Goal: Obtain resource: Download file/media

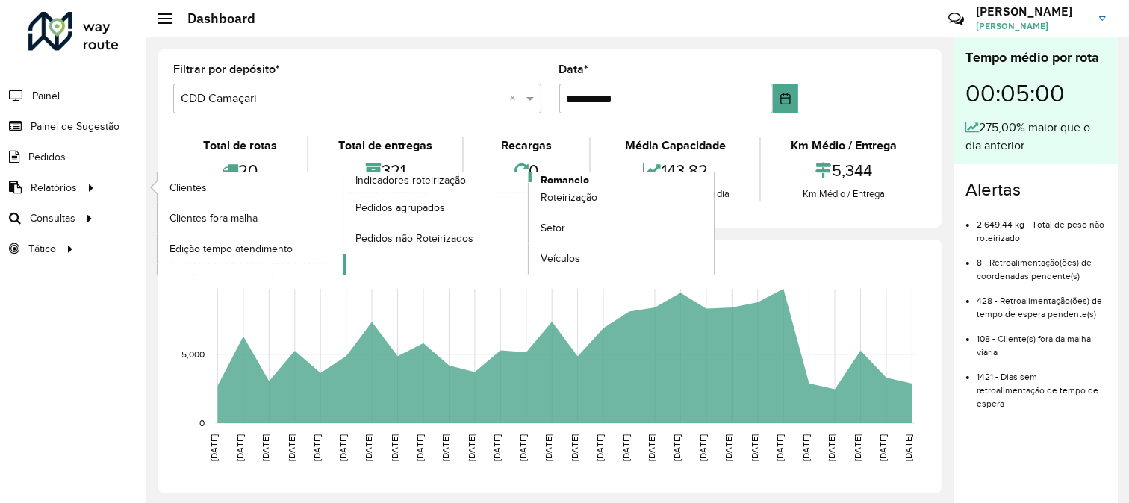
click at [549, 177] on span "Romaneio" at bounding box center [565, 180] width 49 height 16
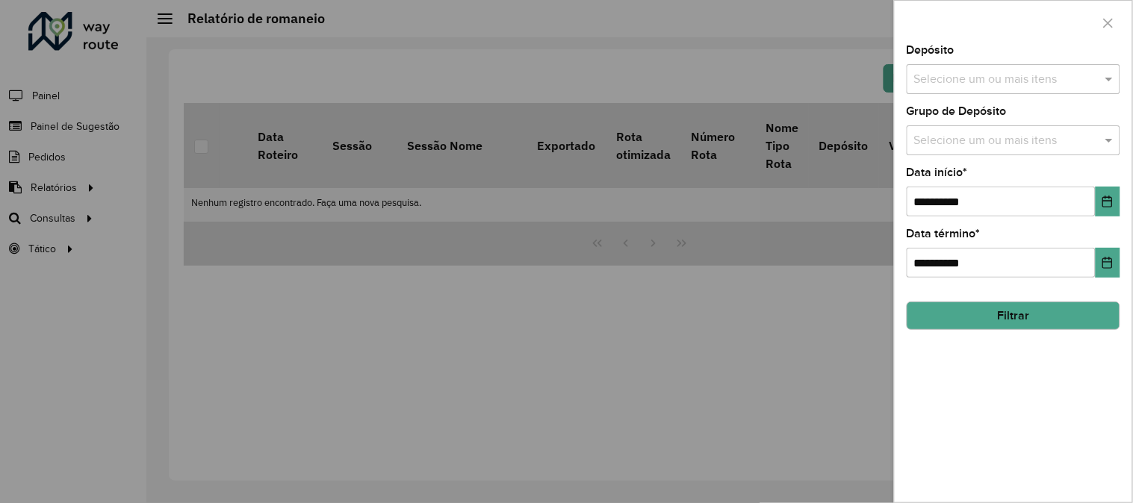
click at [964, 72] on input "text" at bounding box center [1005, 80] width 191 height 18
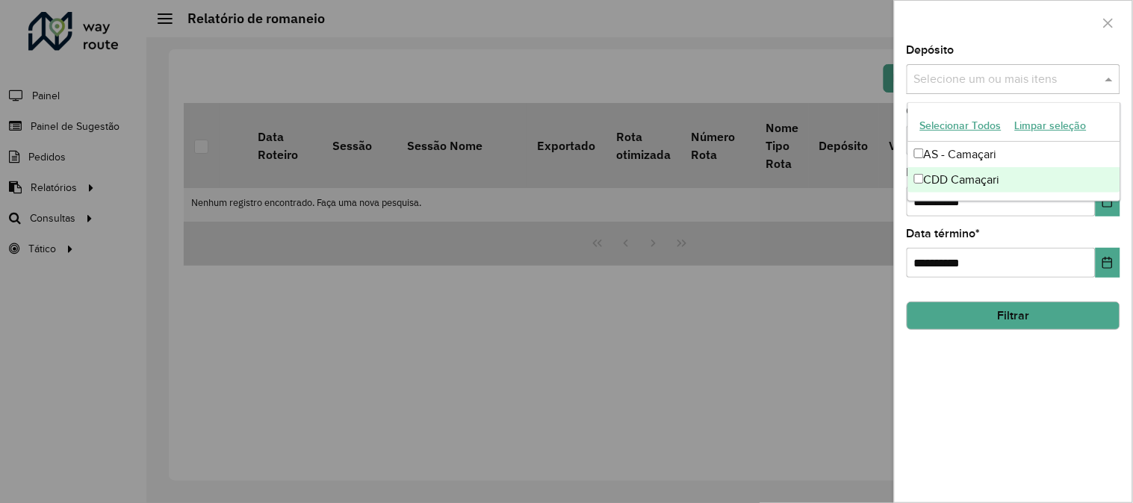
click at [965, 177] on div "CDD Camaçari" at bounding box center [1014, 179] width 212 height 25
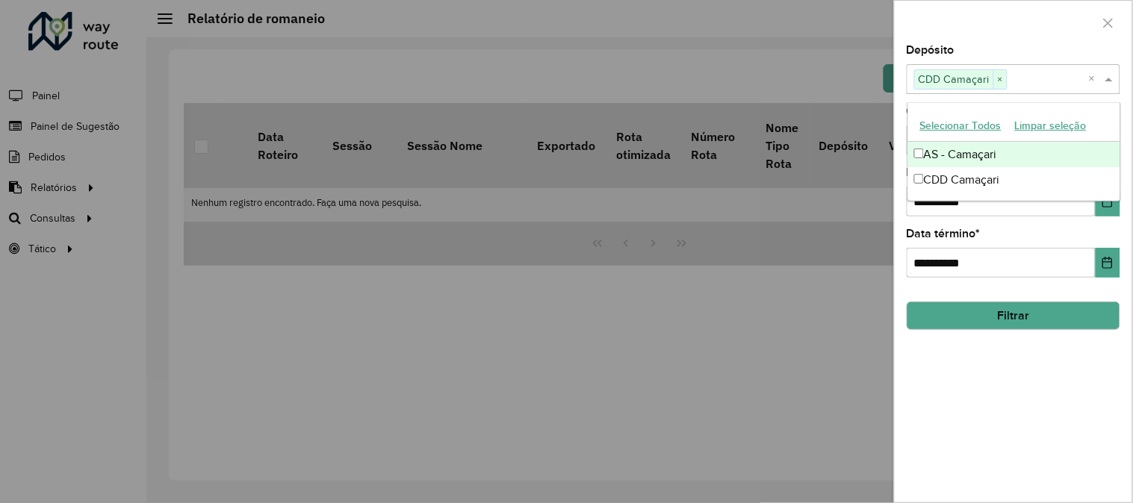
click at [1047, 60] on div "Depósito Selecione um ou mais itens CDD Camaçari × ×" at bounding box center [1013, 69] width 214 height 49
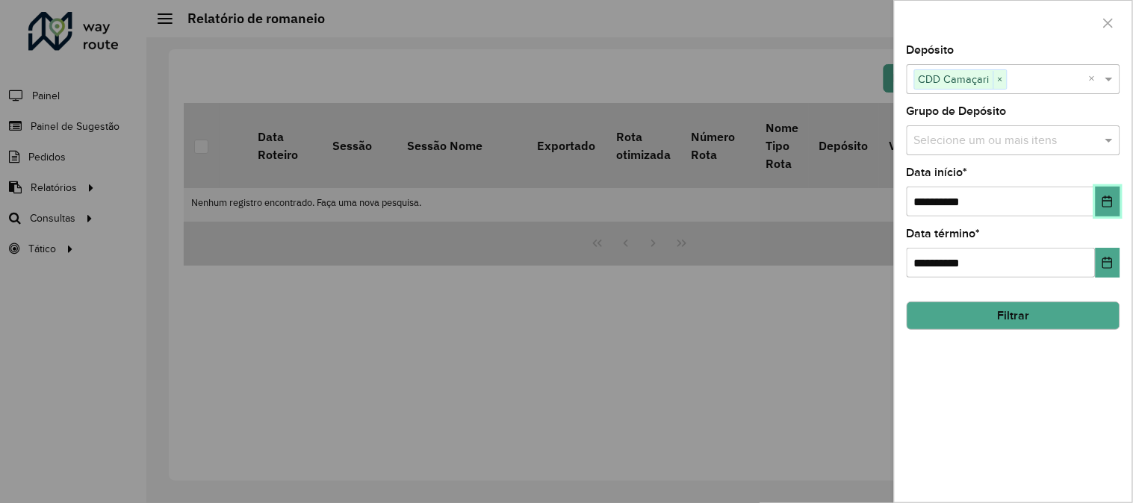
click at [1108, 199] on icon "Choose Date" at bounding box center [1107, 202] width 12 height 12
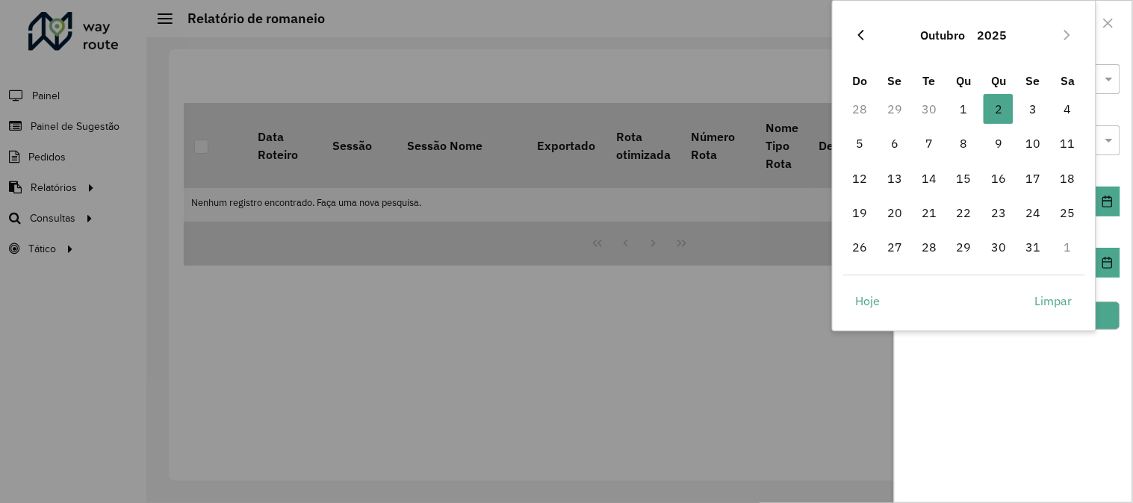
click at [862, 37] on icon "Previous Month" at bounding box center [861, 35] width 12 height 12
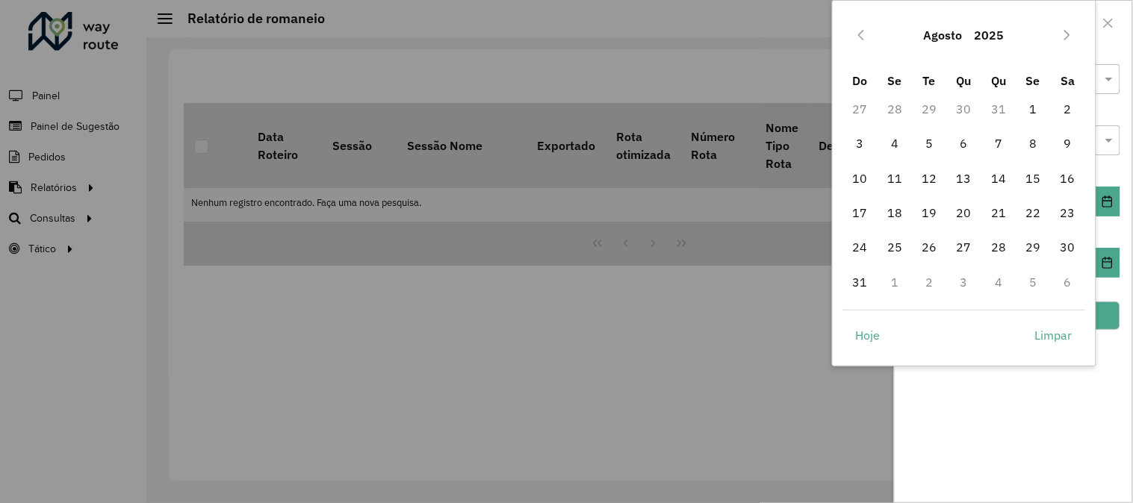
click at [862, 37] on icon "Previous Month" at bounding box center [861, 35] width 12 height 12
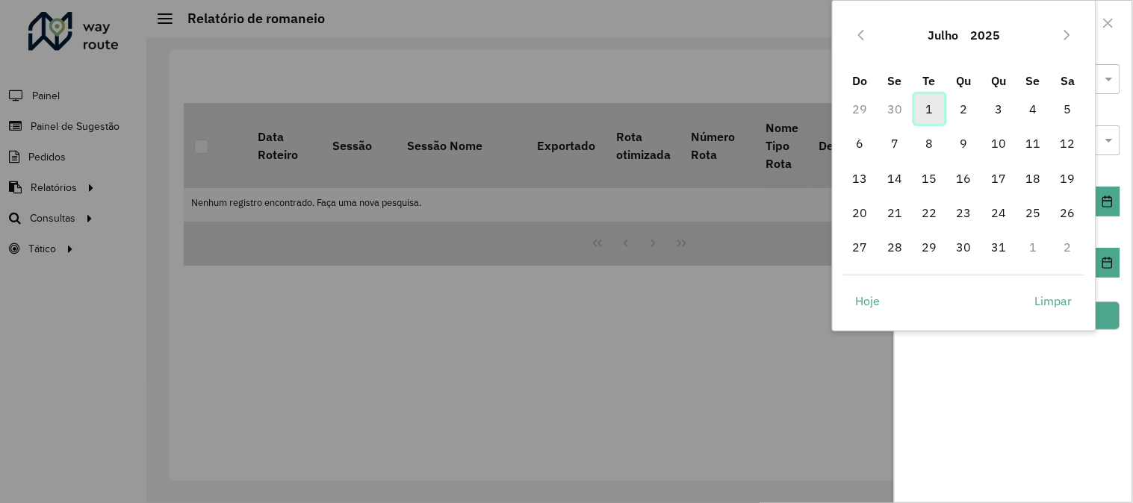
click at [933, 102] on span "1" at bounding box center [930, 109] width 30 height 30
type input "**********"
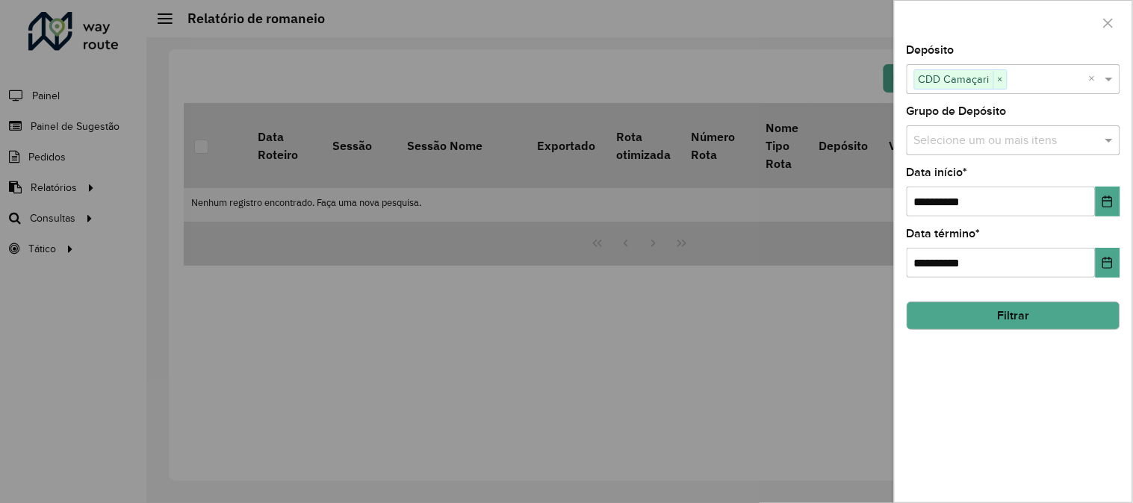
click at [1092, 322] on button "Filtrar" at bounding box center [1013, 316] width 214 height 28
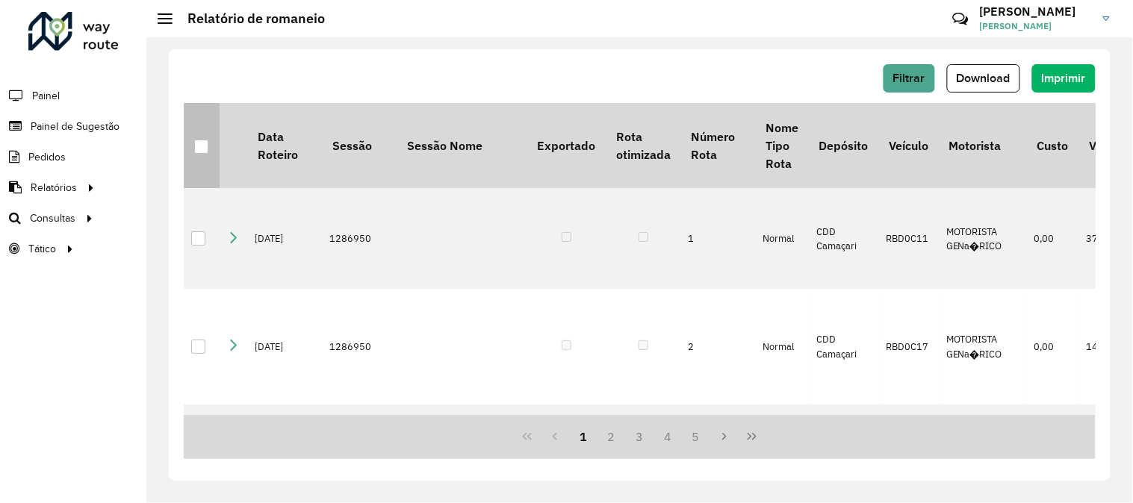
click at [199, 143] on div at bounding box center [201, 147] width 14 height 14
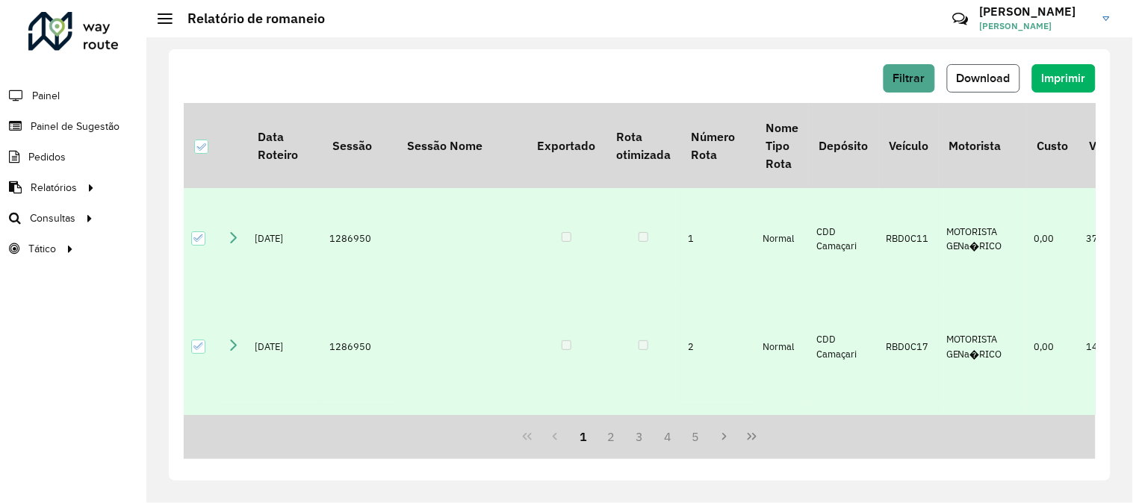
click at [996, 72] on span "Download" at bounding box center [983, 78] width 54 height 13
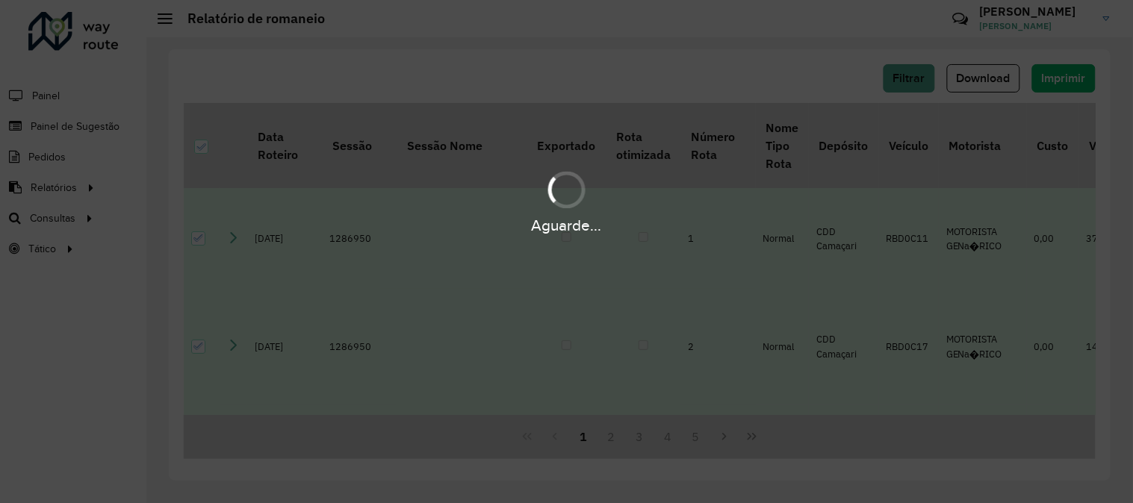
click at [438, 61] on div "Aguarde..." at bounding box center [566, 251] width 1133 height 503
